Goal: Find specific page/section: Find specific page/section

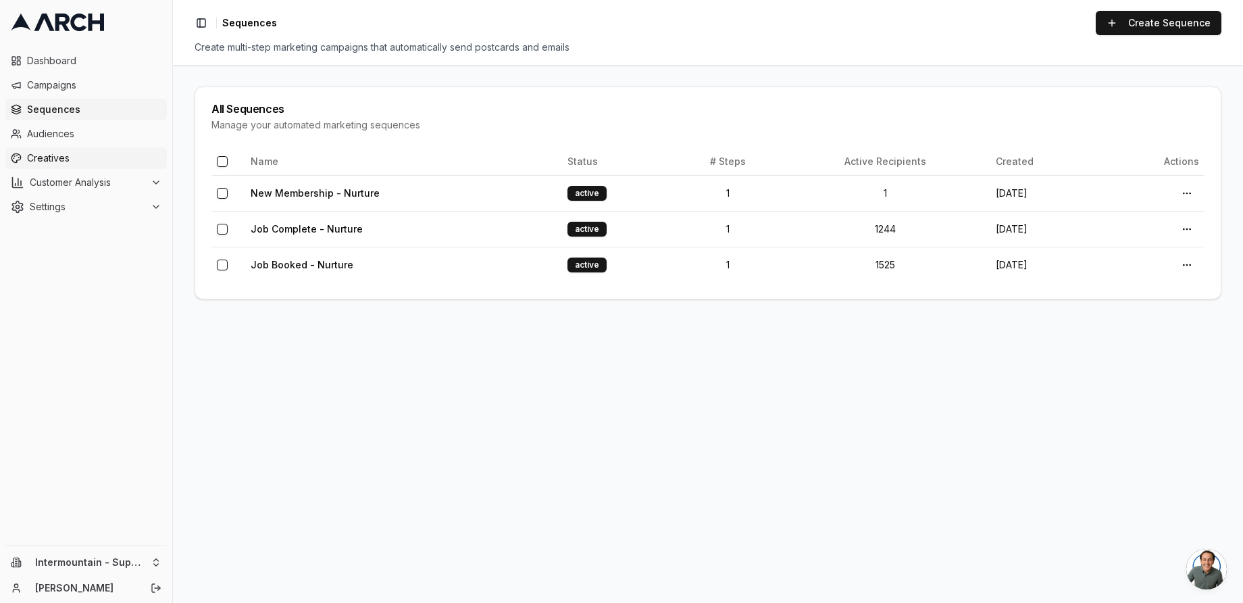
click at [52, 164] on span "Creatives" at bounding box center [94, 158] width 134 height 14
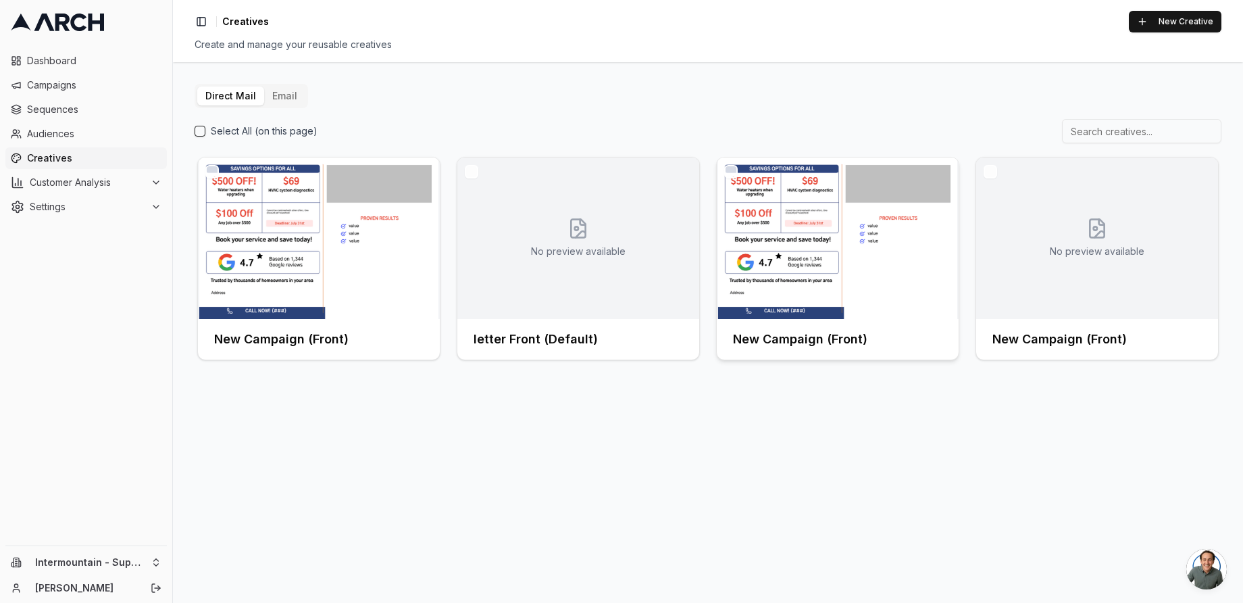
click at [815, 236] on img at bounding box center [838, 237] width 242 height 161
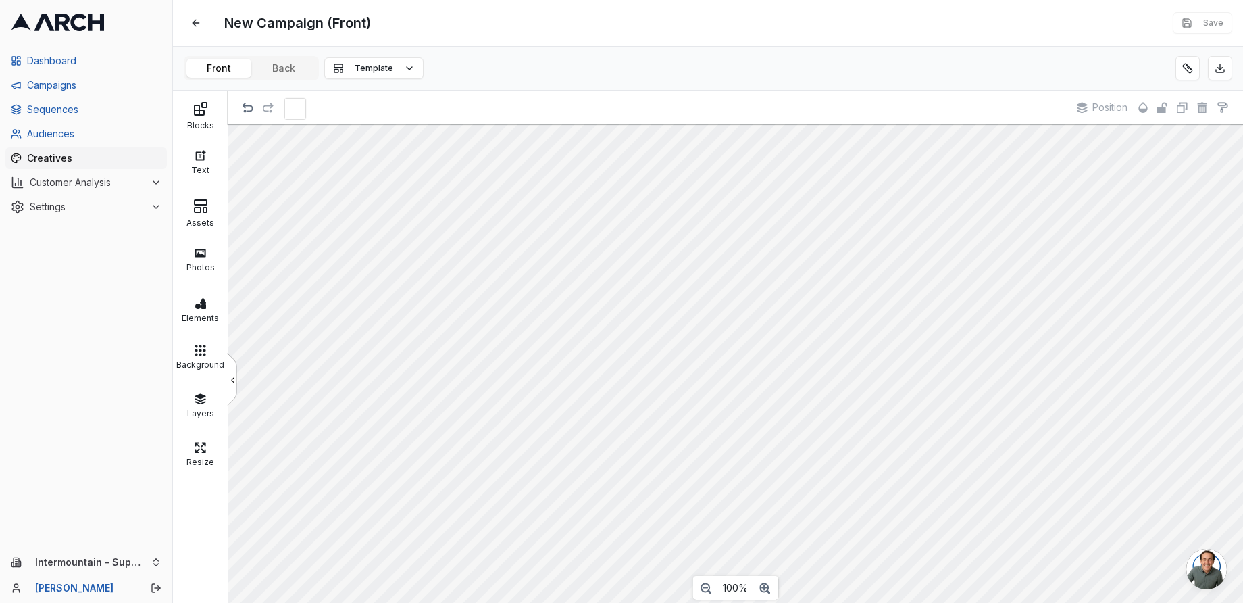
scroll to position [1, 0]
click at [292, 79] on div "Front Back" at bounding box center [251, 68] width 135 height 24
click at [293, 74] on button "Back" at bounding box center [283, 68] width 65 height 19
